Goal: Check status: Check status

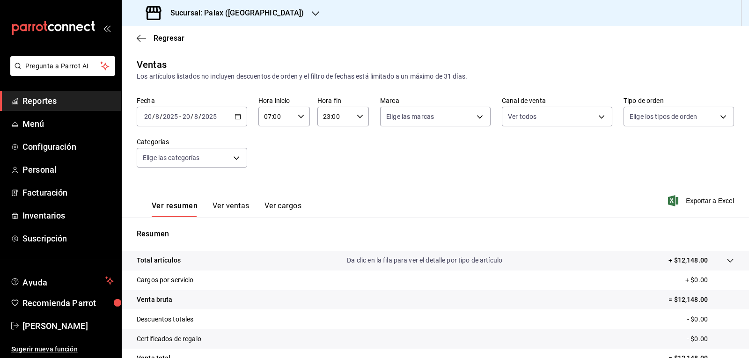
scroll to position [90, 0]
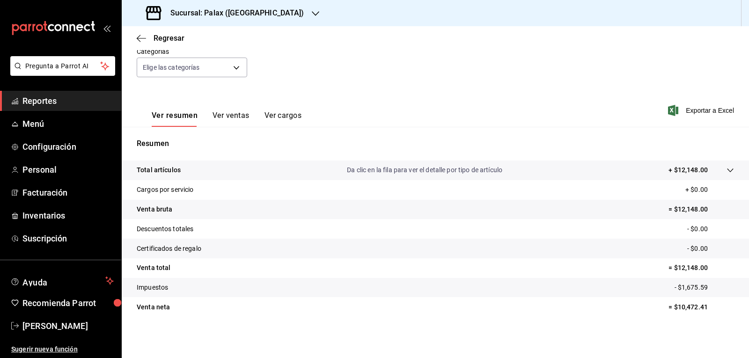
click at [312, 8] on div at bounding box center [315, 13] width 7 height 10
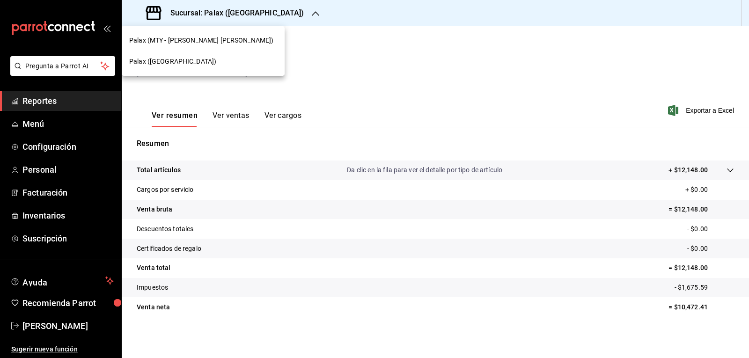
click at [186, 61] on div "Palax ([GEOGRAPHIC_DATA])" at bounding box center [203, 62] width 148 height 10
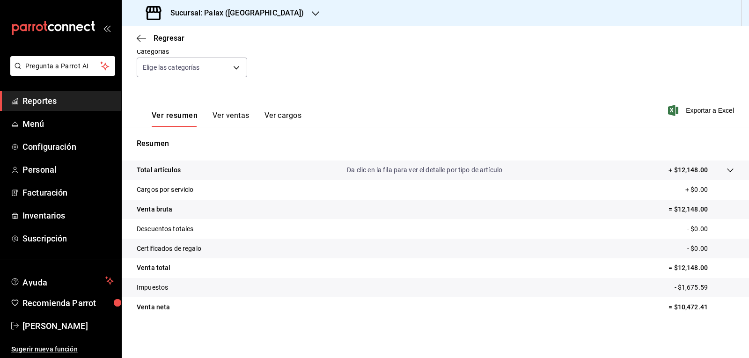
click at [93, 103] on span "Reportes" at bounding box center [67, 101] width 91 height 13
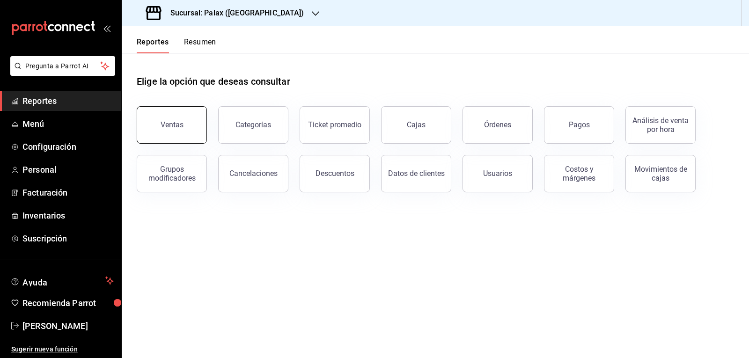
click at [175, 123] on div "Ventas" at bounding box center [172, 124] width 23 height 9
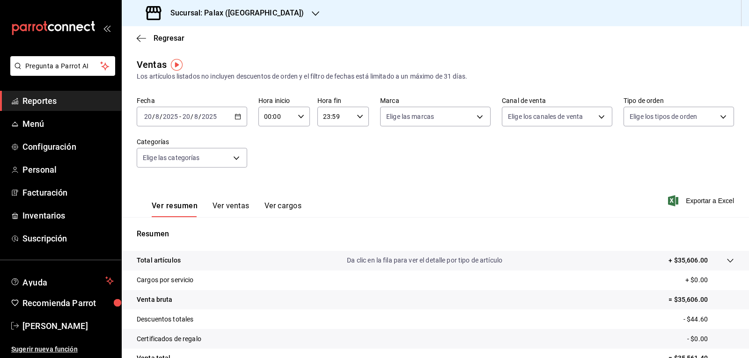
click at [302, 117] on div "00:00 Hora inicio" at bounding box center [283, 117] width 51 height 20
click at [273, 159] on span "07" at bounding box center [269, 156] width 11 height 7
type input "07:00"
click at [278, 14] on div at bounding box center [374, 179] width 749 height 358
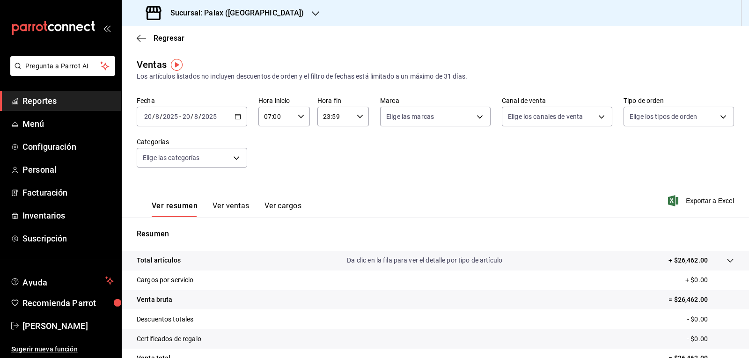
click at [312, 13] on icon "button" at bounding box center [315, 13] width 7 height 7
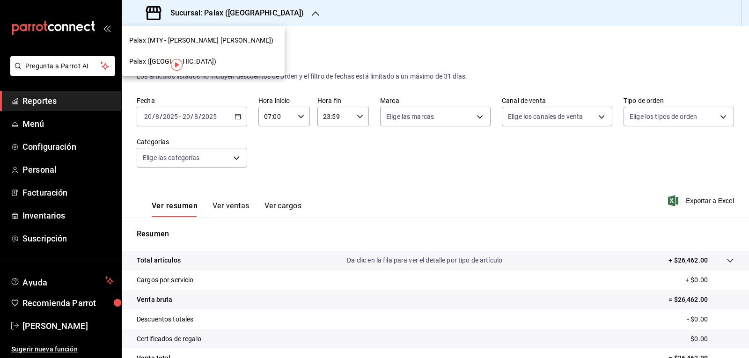
click at [203, 36] on span "Palax (MTY - [PERSON_NAME] [PERSON_NAME])" at bounding box center [201, 41] width 144 height 10
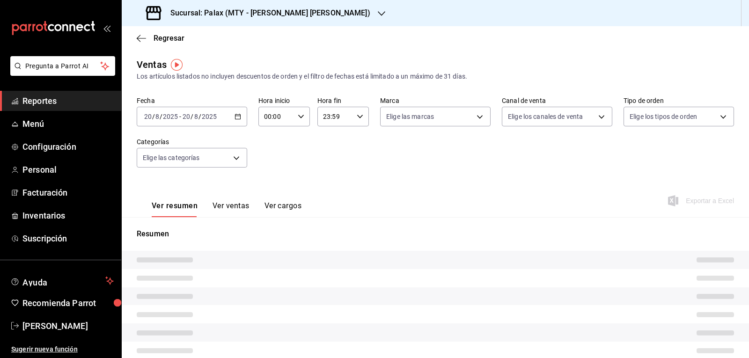
type input "07:00"
